Goal: Check status

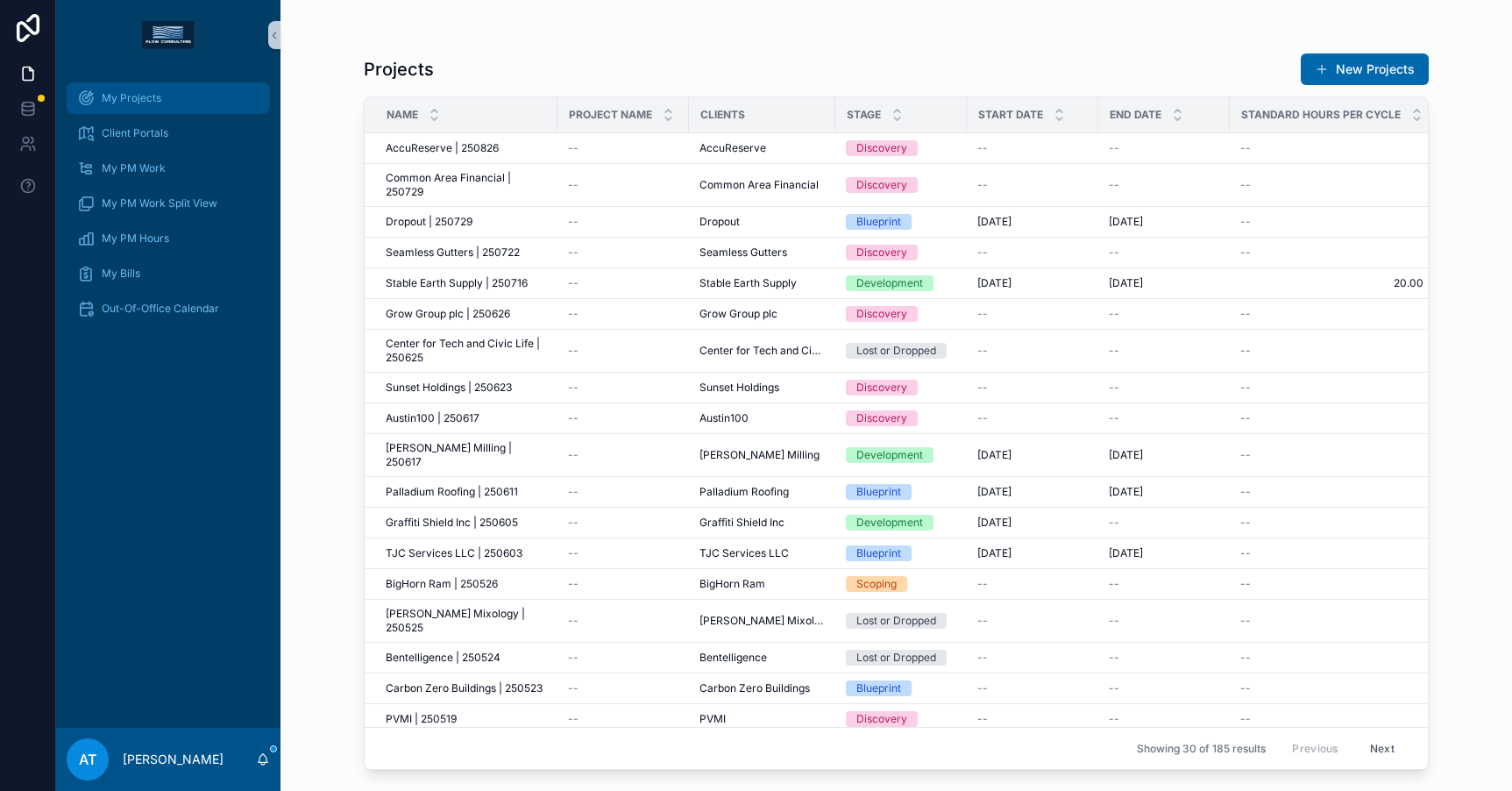
click at [127, 96] on span "My Projects" at bounding box center [132, 98] width 60 height 14
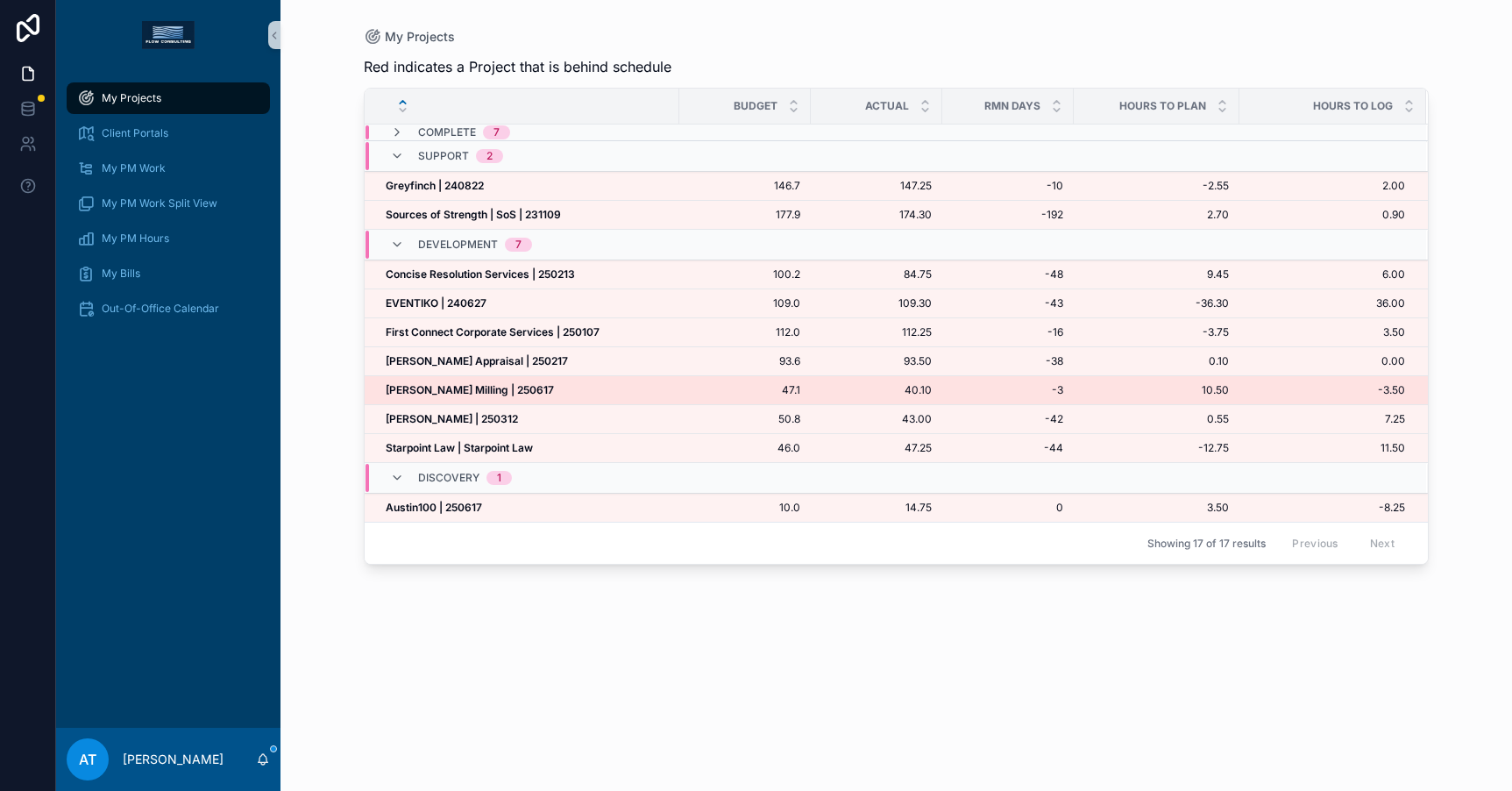
click at [545, 395] on div "McCrite Milling | 250617 McCrite Milling | 250617" at bounding box center [526, 390] width 283 height 14
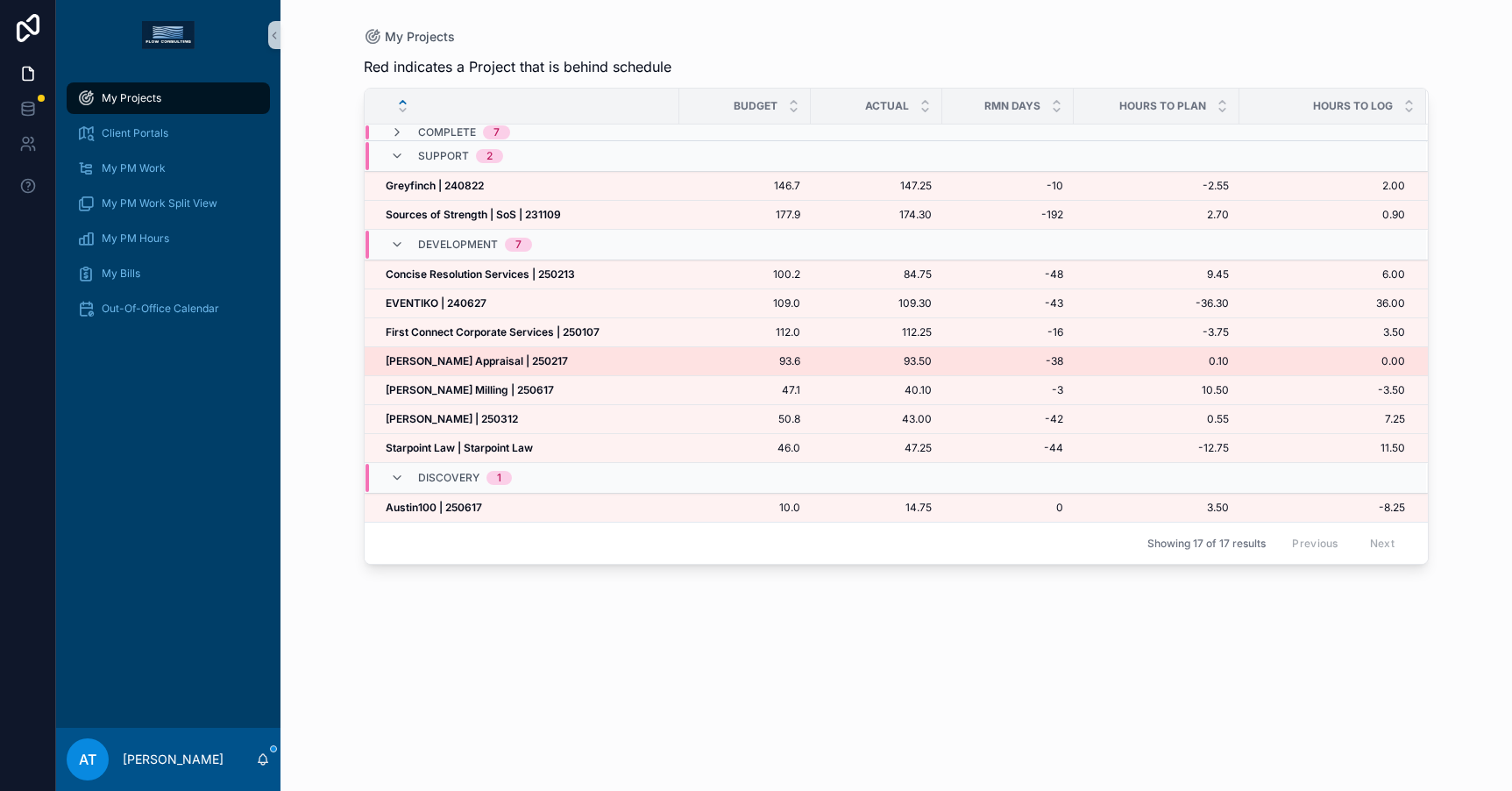
click at [542, 365] on div "Heffington Appraisal | 250217 Heffington Appraisal | 250217" at bounding box center [526, 361] width 283 height 14
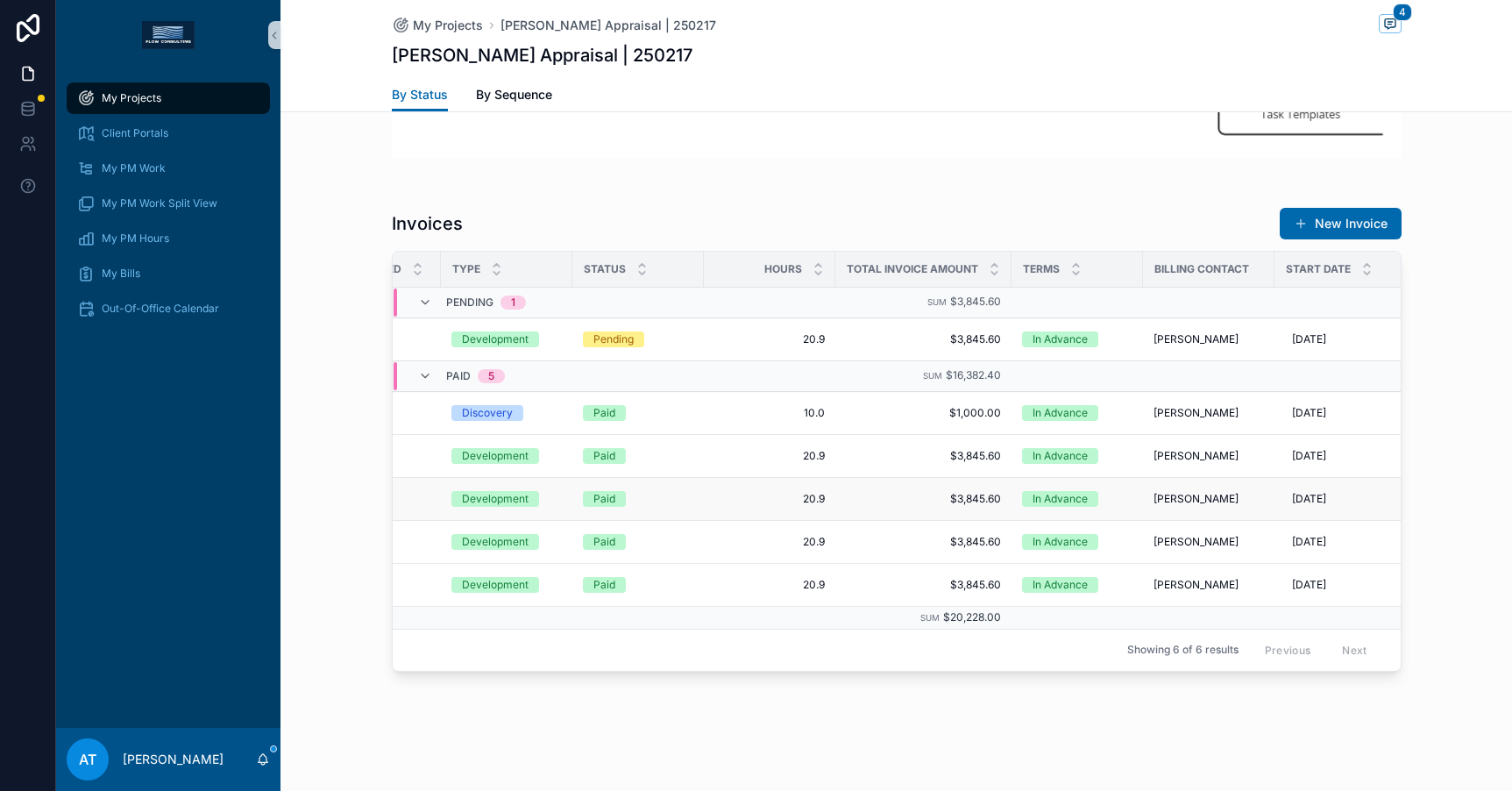
scroll to position [0, 439]
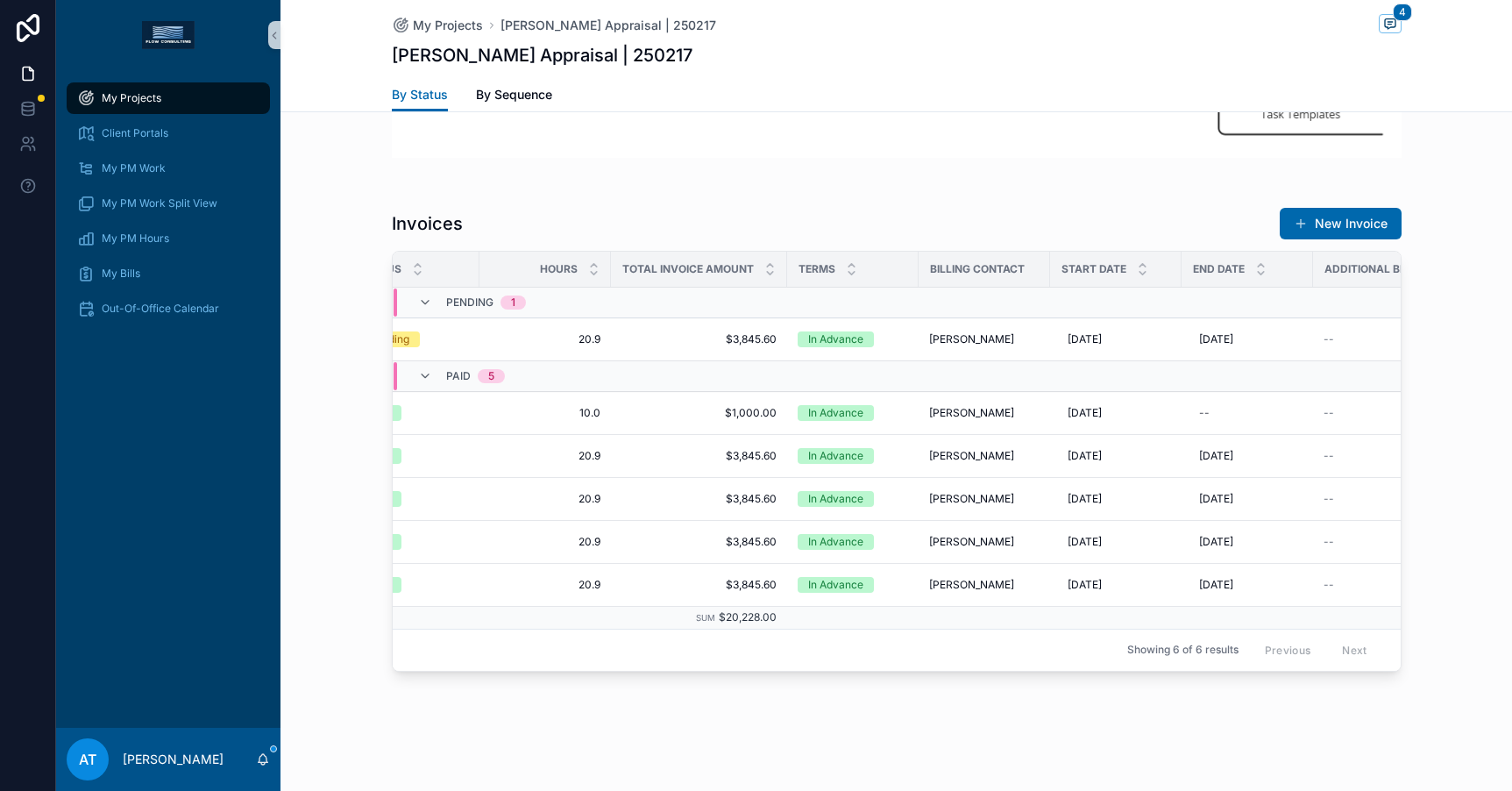
click at [1472, 365] on div "Invoices New Invoice Invoice # Date Invoiced Type Status Hours Total Invoice Am…" at bounding box center [896, 439] width 1232 height 479
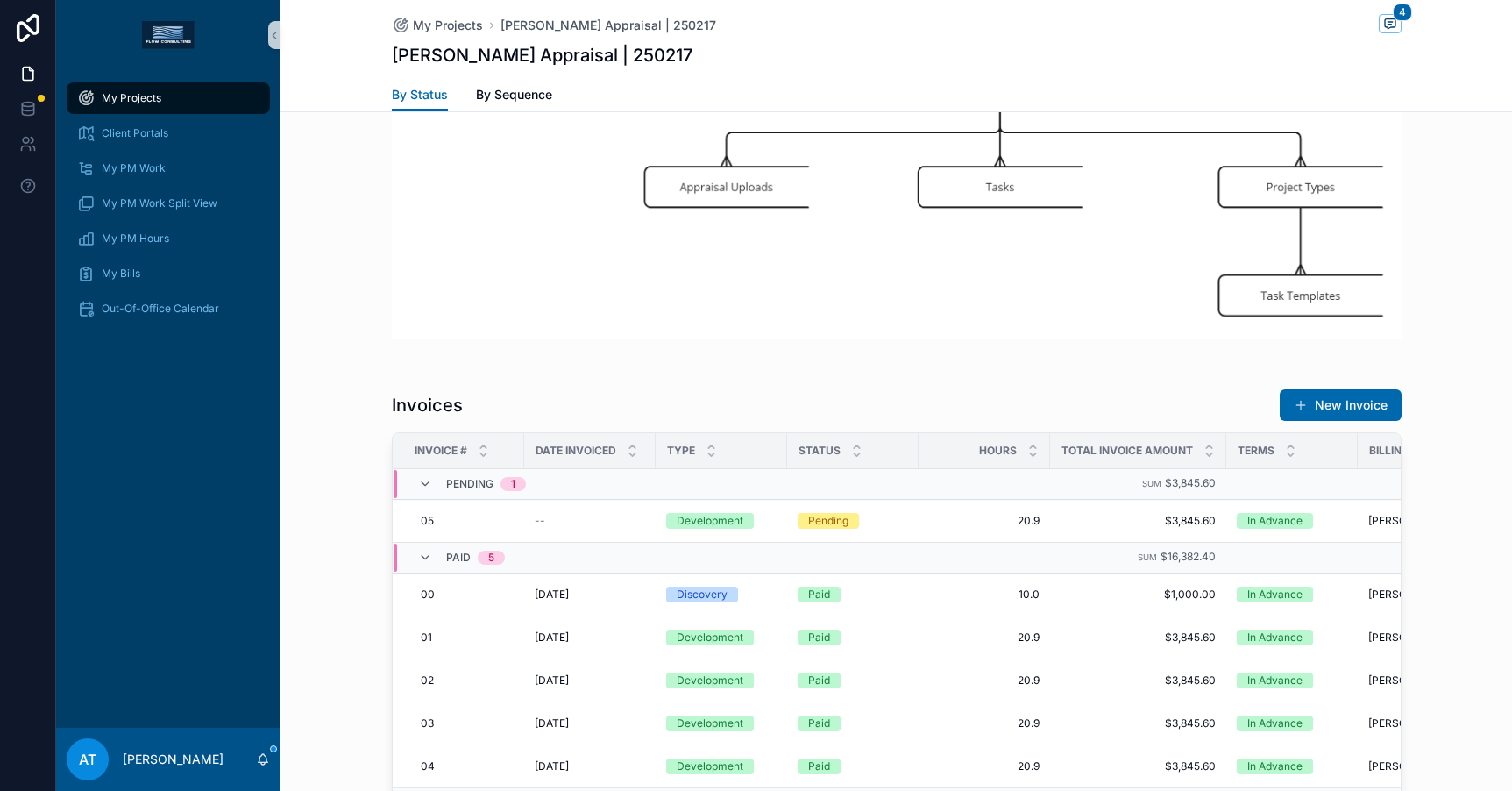
scroll to position [3557, 0]
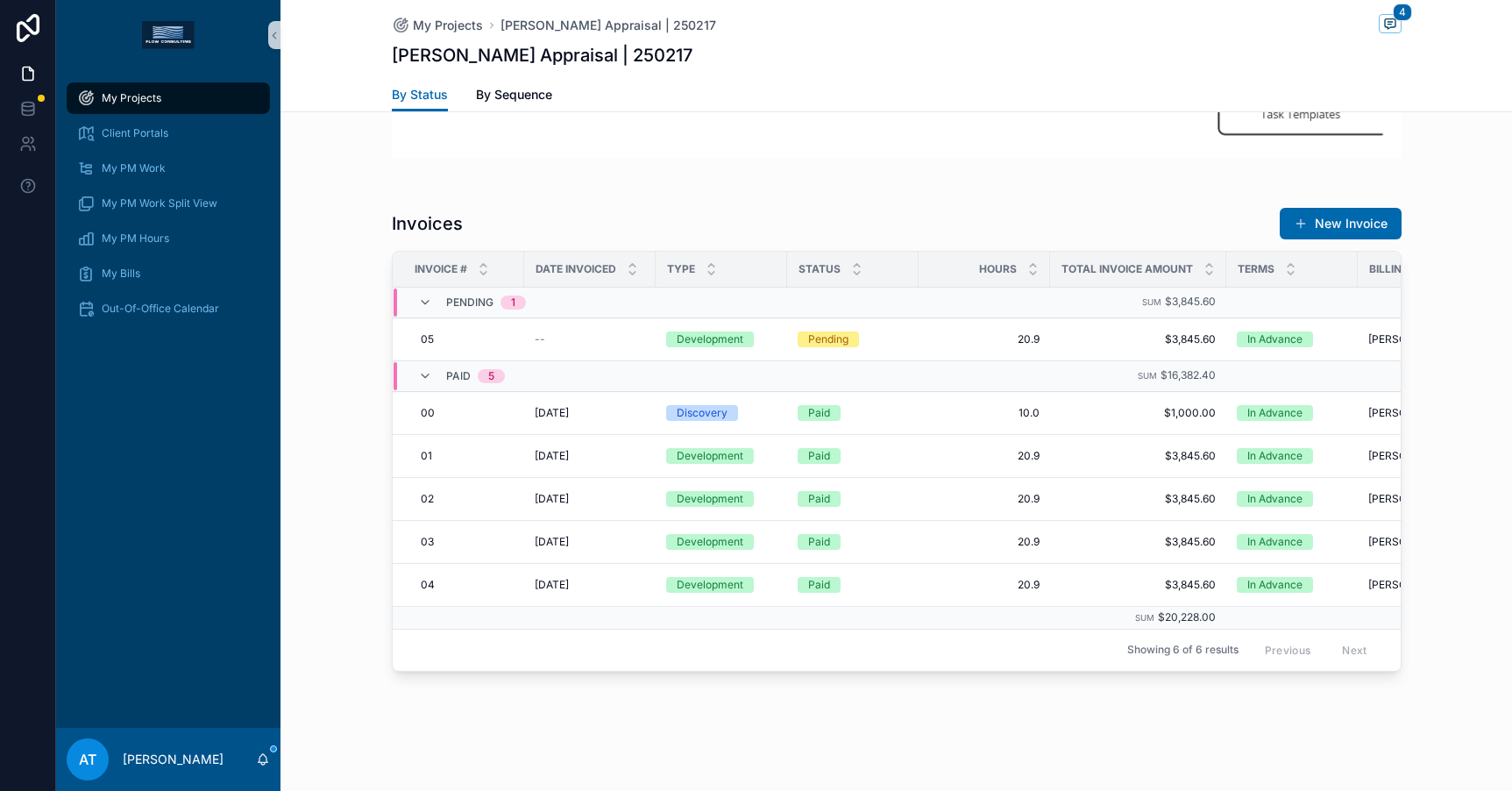
click at [158, 105] on span "My Projects" at bounding box center [132, 98] width 60 height 14
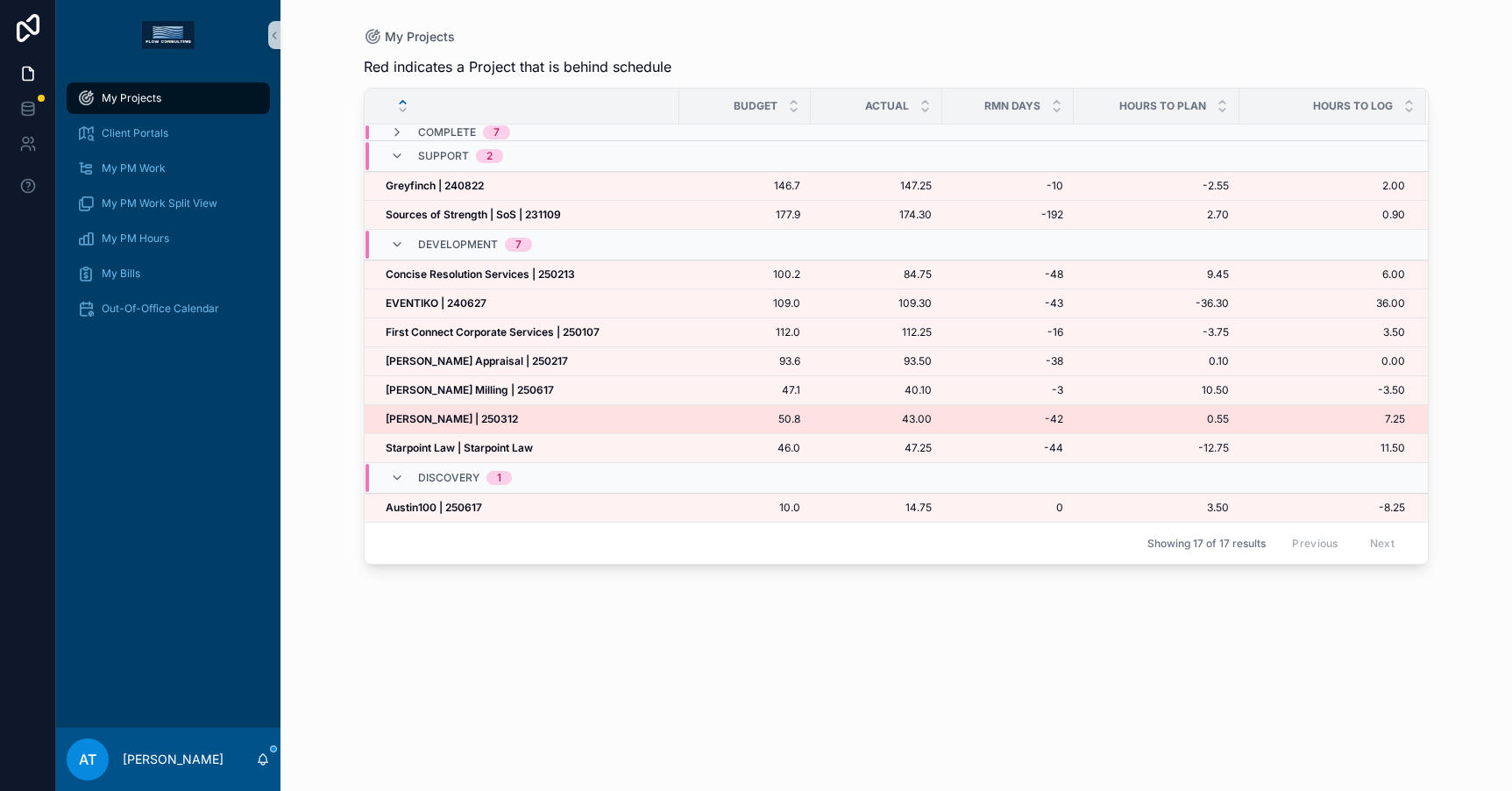
click at [472, 423] on strong "[PERSON_NAME] | 250312" at bounding box center [451, 419] width 133 height 13
